Goal: Task Accomplishment & Management: Complete application form

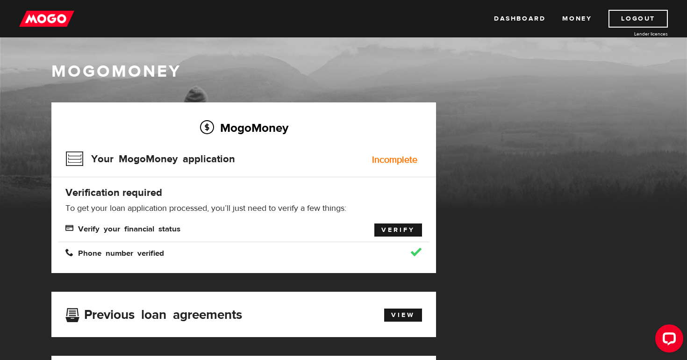
click at [392, 226] on link "Verify" at bounding box center [398, 229] width 48 height 13
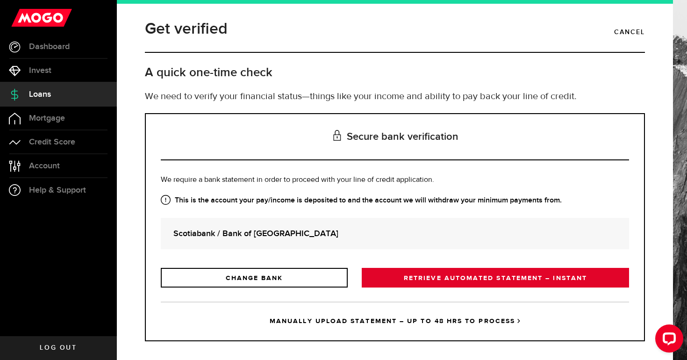
click at [435, 276] on link "RETRIEVE AUTOMATED STATEMENT – INSTANT" at bounding box center [495, 278] width 267 height 20
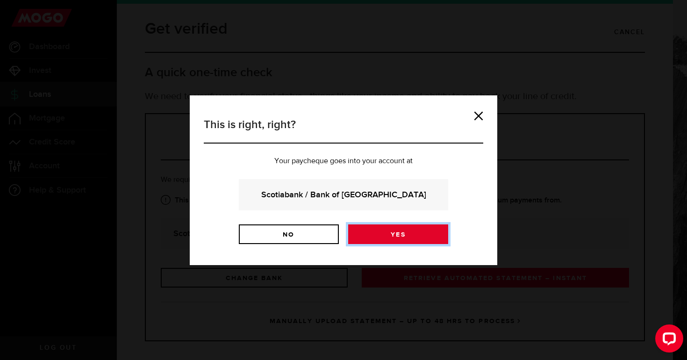
click at [400, 233] on link "Yes" at bounding box center [398, 234] width 100 height 20
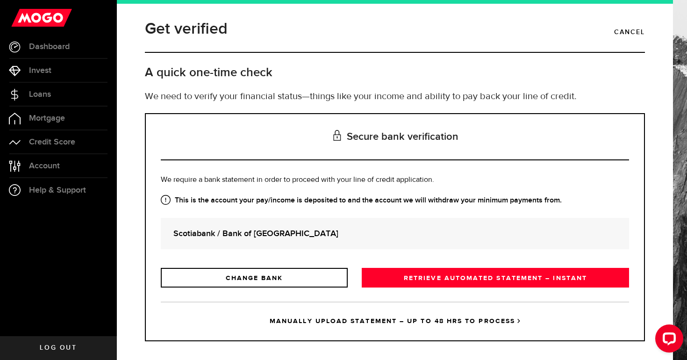
scroll to position [8, 0]
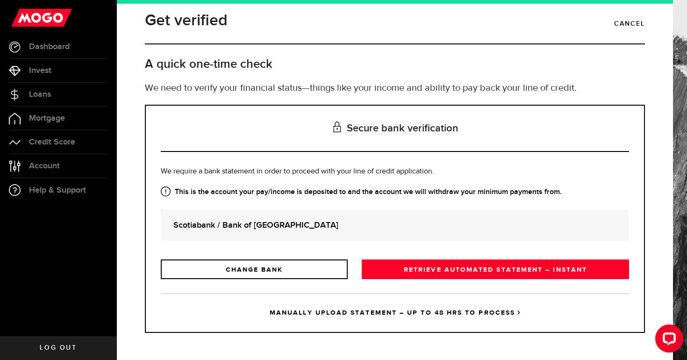
click at [445, 312] on link "MANUALLY UPLOAD STATEMENT – UP TO 48 HRS TO PROCESS" at bounding box center [395, 312] width 468 height 39
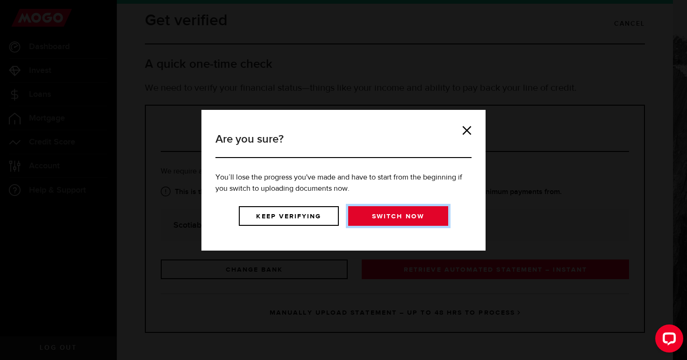
click at [393, 217] on link "Switch now" at bounding box center [398, 216] width 100 height 20
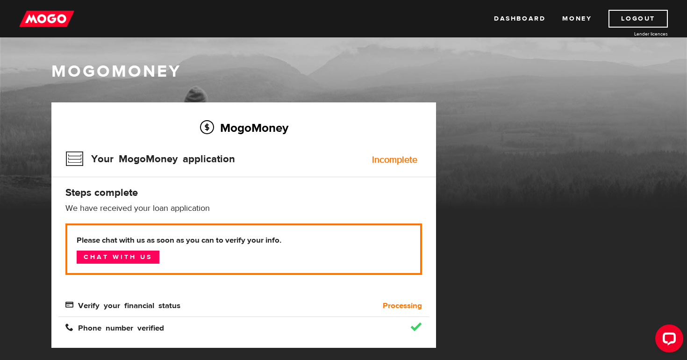
click at [59, 15] on img at bounding box center [46, 19] width 55 height 18
click at [132, 257] on link "Chat with us" at bounding box center [118, 257] width 83 height 13
